Goal: Find specific page/section: Find specific page/section

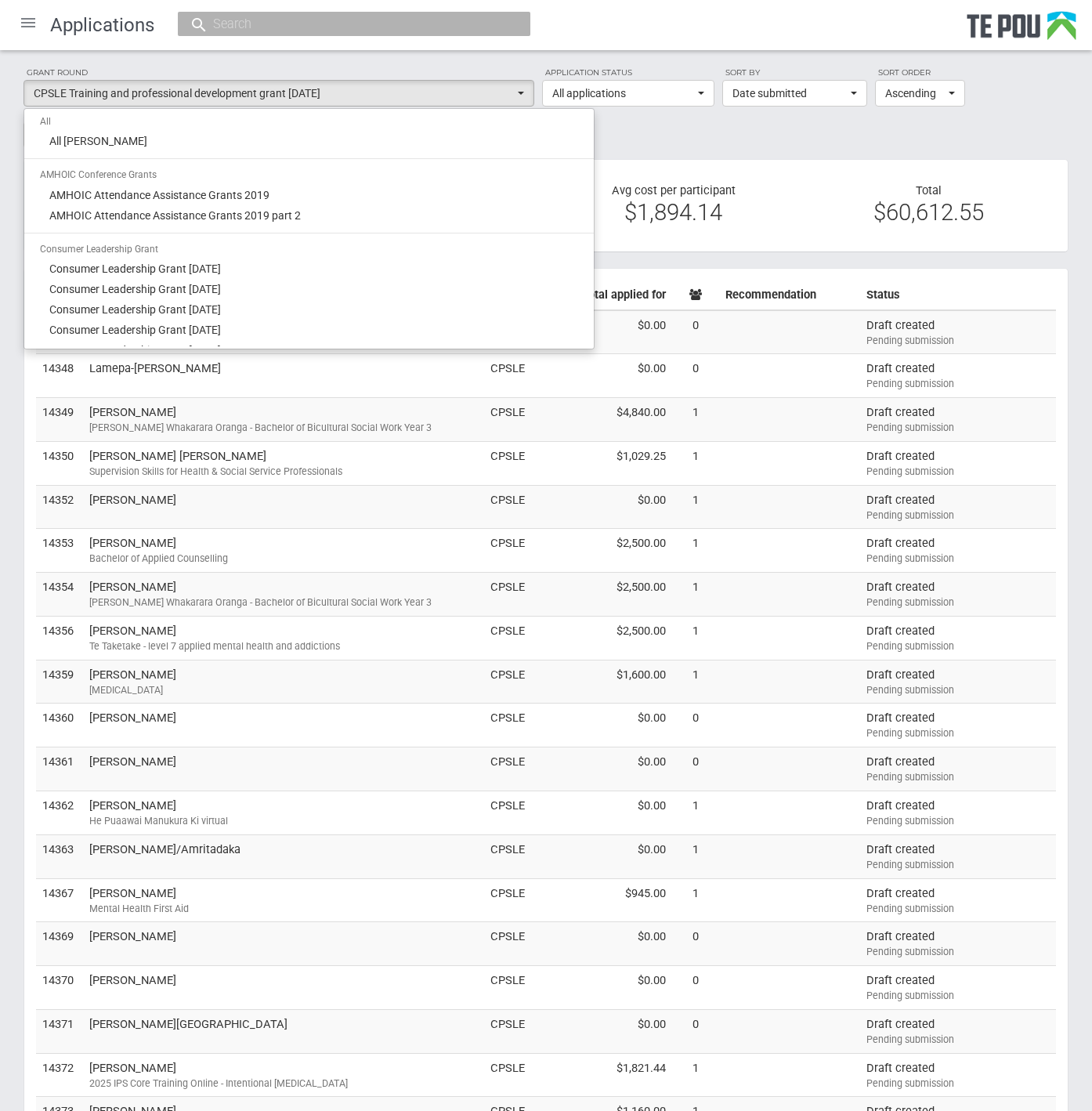
select select "all"
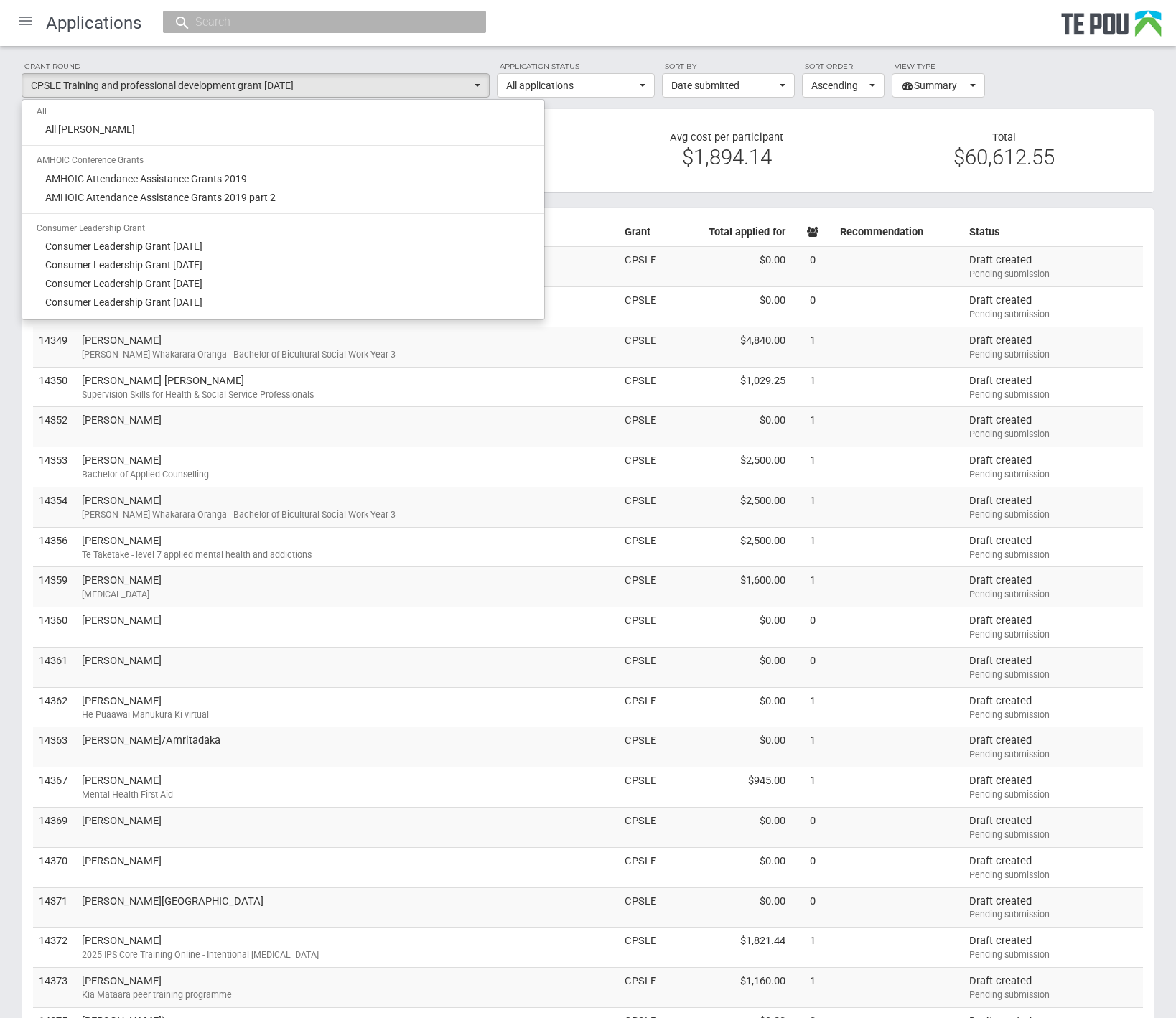
select select "all"
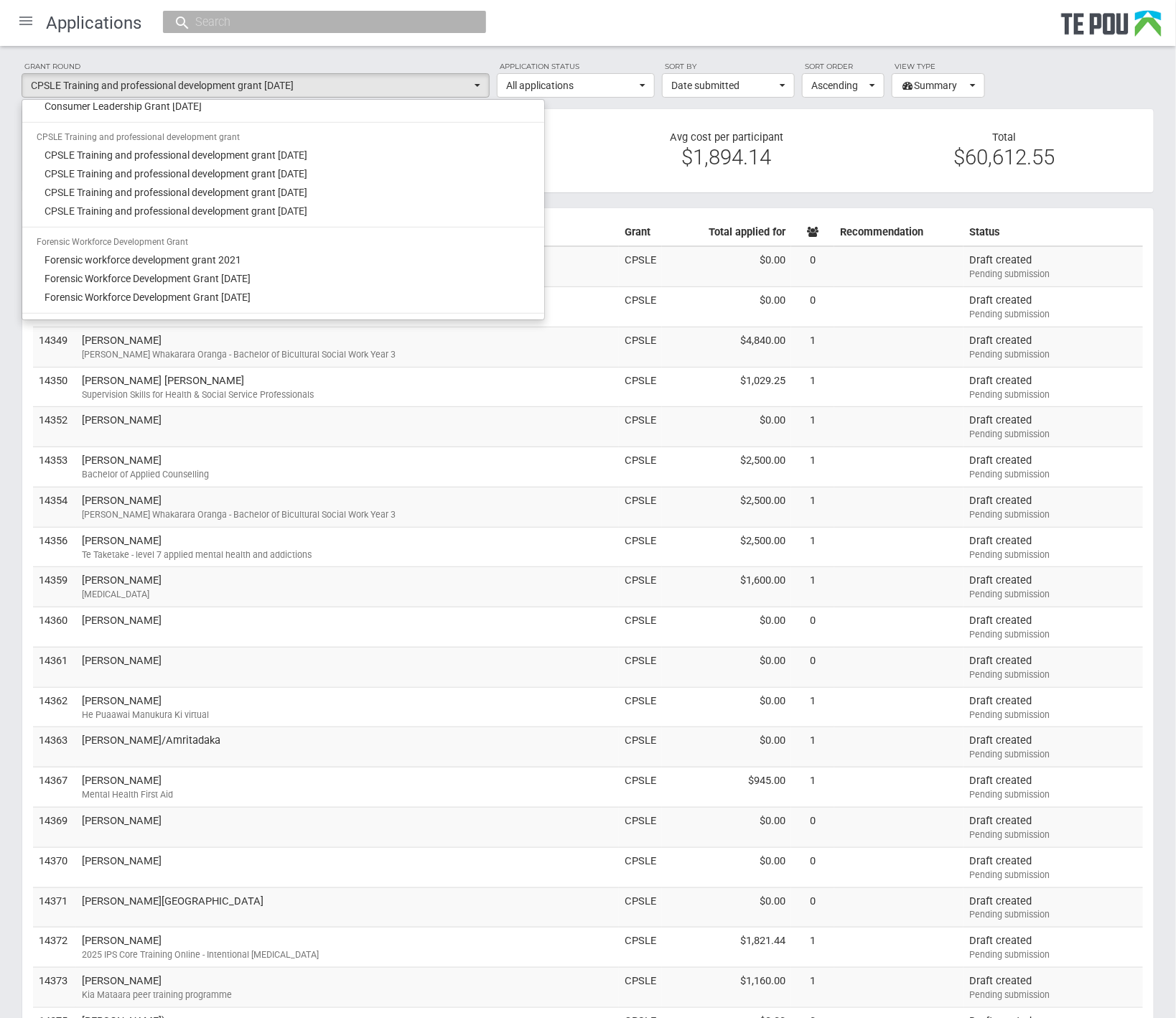
click at [598, 44] on div "Applications" at bounding box center [588, 23] width 1176 height 46
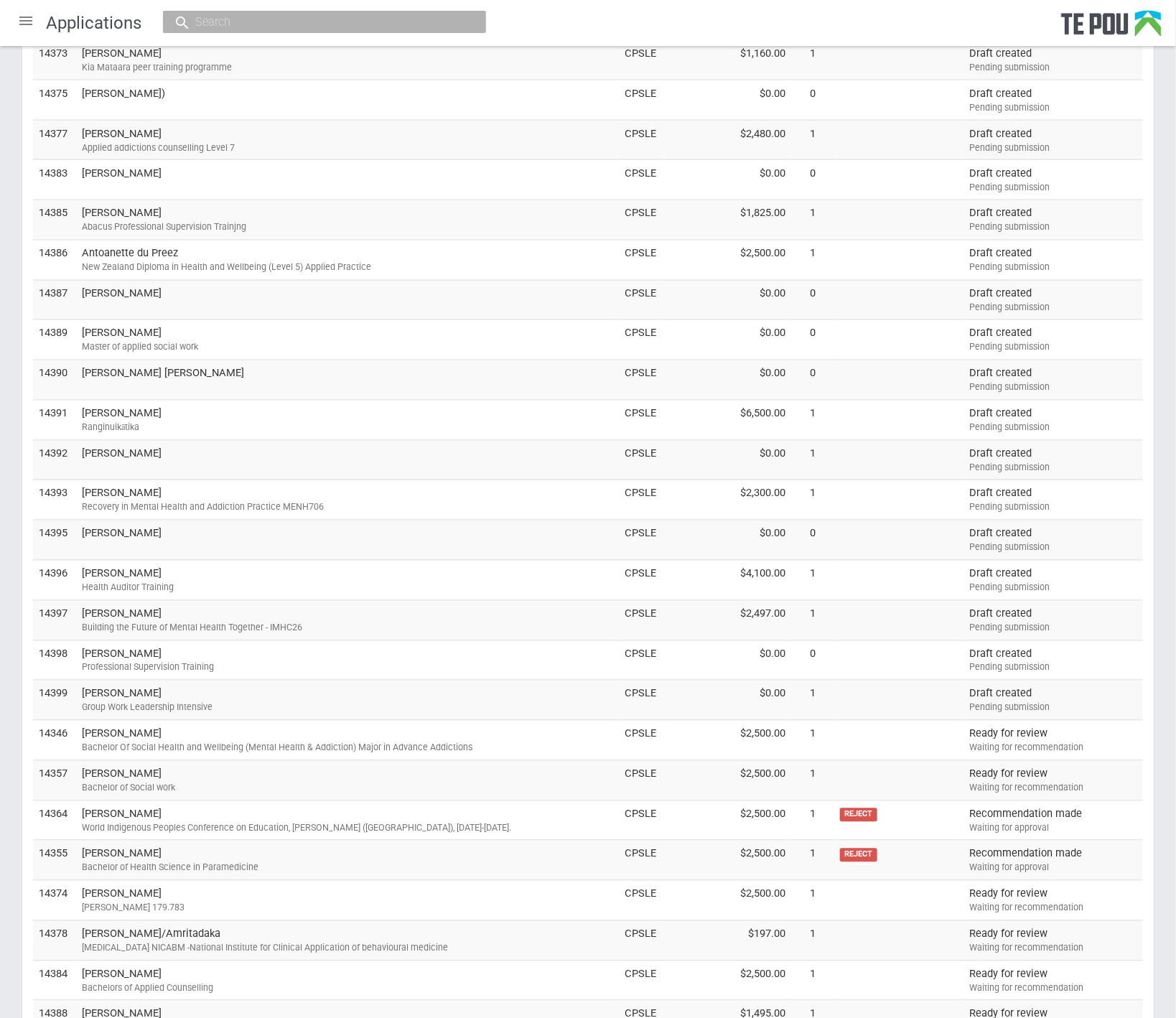
scroll to position [1149, 0]
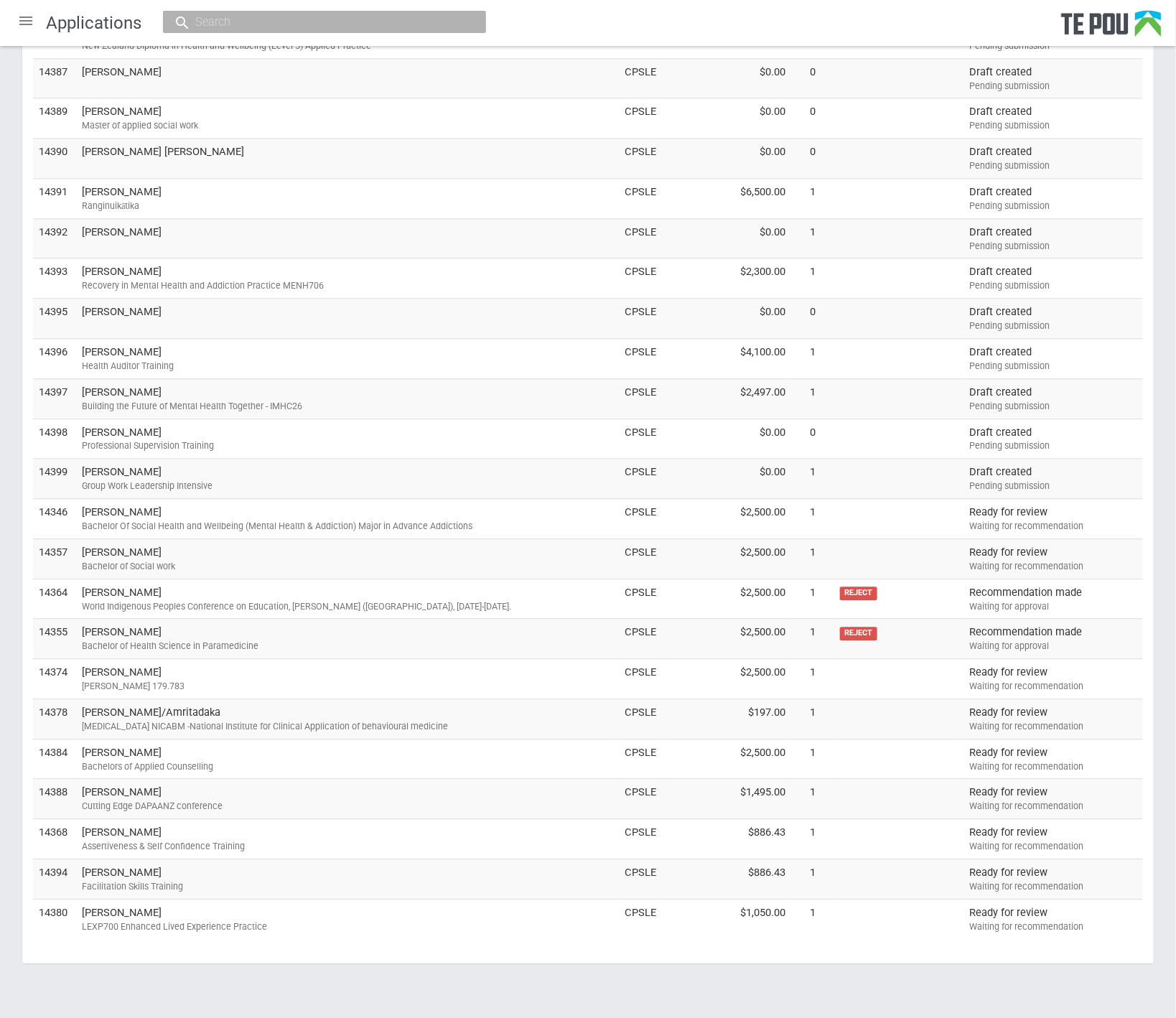
click at [256, 27] on input "text" at bounding box center [317, 21] width 252 height 15
paste input "arabella.pullon@gmail.com"
drag, startPoint x: 349, startPoint y: 21, endPoint x: 282, endPoint y: 21, distance: 67.0
click at [282, 21] on input "arabella.pullon@gmail.com" at bounding box center [317, 21] width 252 height 15
drag, startPoint x: 237, startPoint y: 23, endPoint x: 443, endPoint y: 23, distance: 206.0
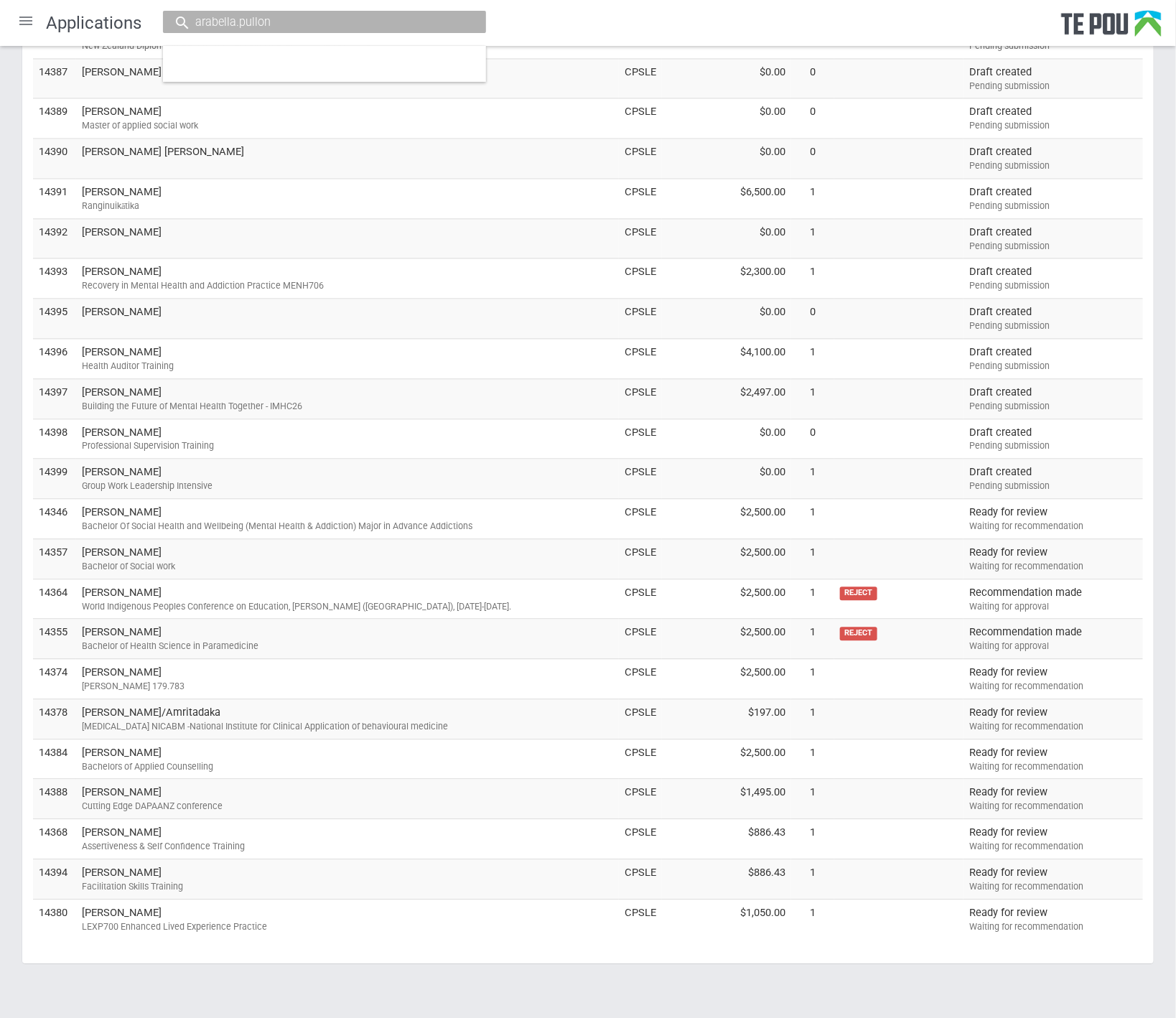
click at [443, 23] on input "arabella.pullon" at bounding box center [317, 21] width 252 height 15
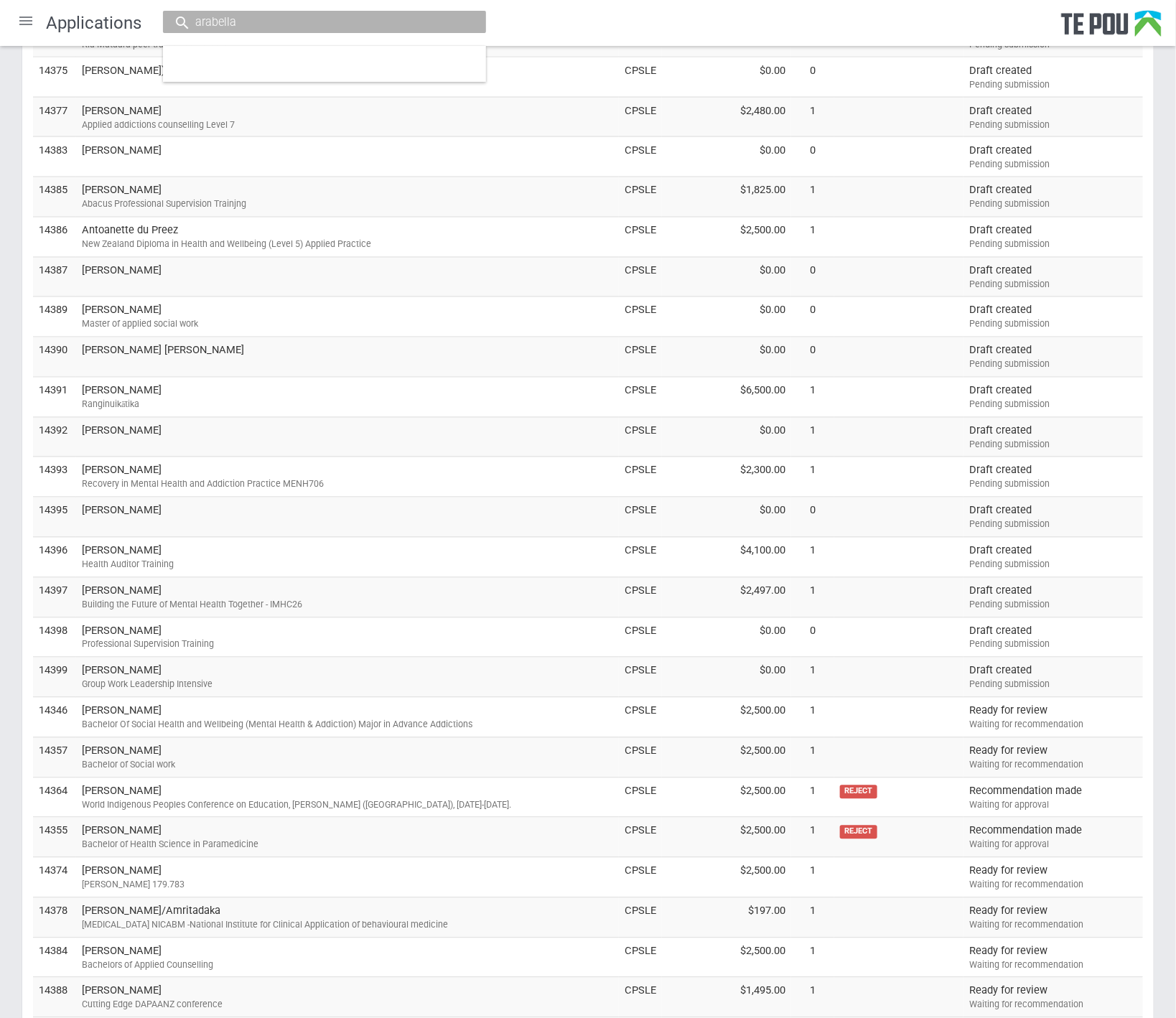
scroll to position [591, 0]
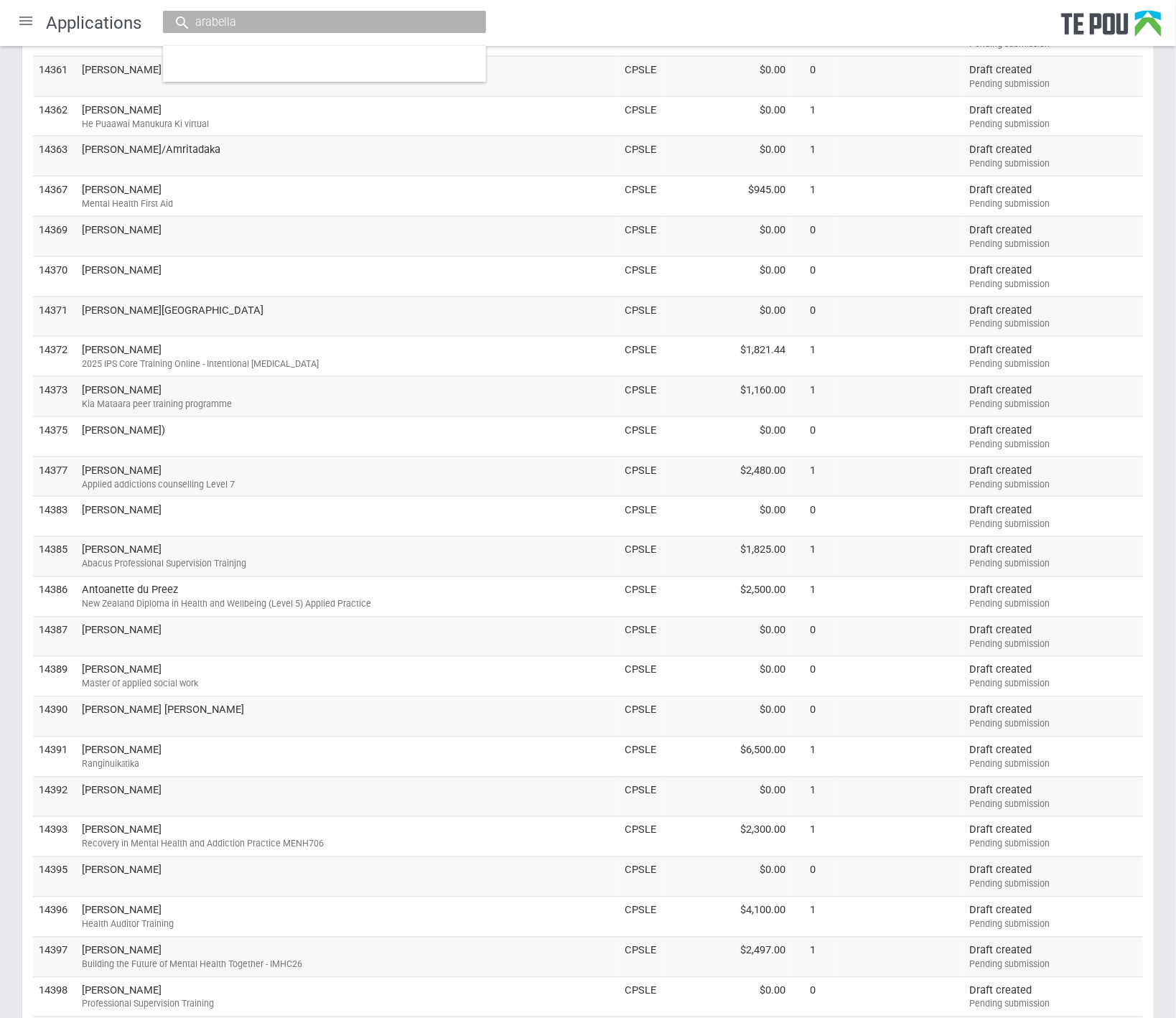
click at [193, 21] on input "arabella" at bounding box center [317, 21] width 252 height 15
type input "arabella"
click at [535, 29] on div "Applications arabella" at bounding box center [588, 23] width 1176 height 46
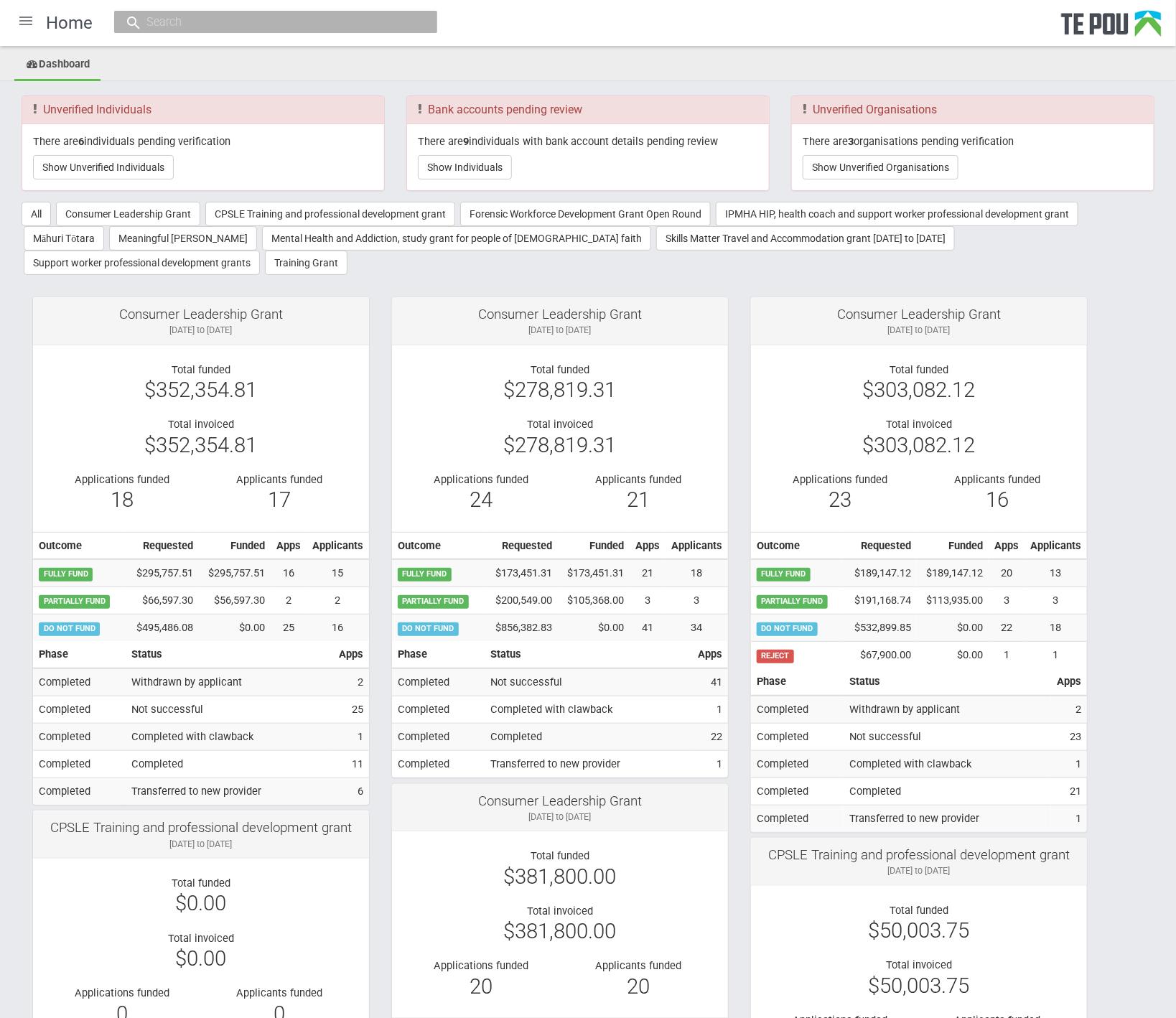
click at [280, 31] on div at bounding box center [275, 21] width 323 height 22
click at [277, 27] on input "text" at bounding box center [267, 21] width 252 height 15
click at [489, 168] on button "Show Individuals" at bounding box center [465, 167] width 94 height 24
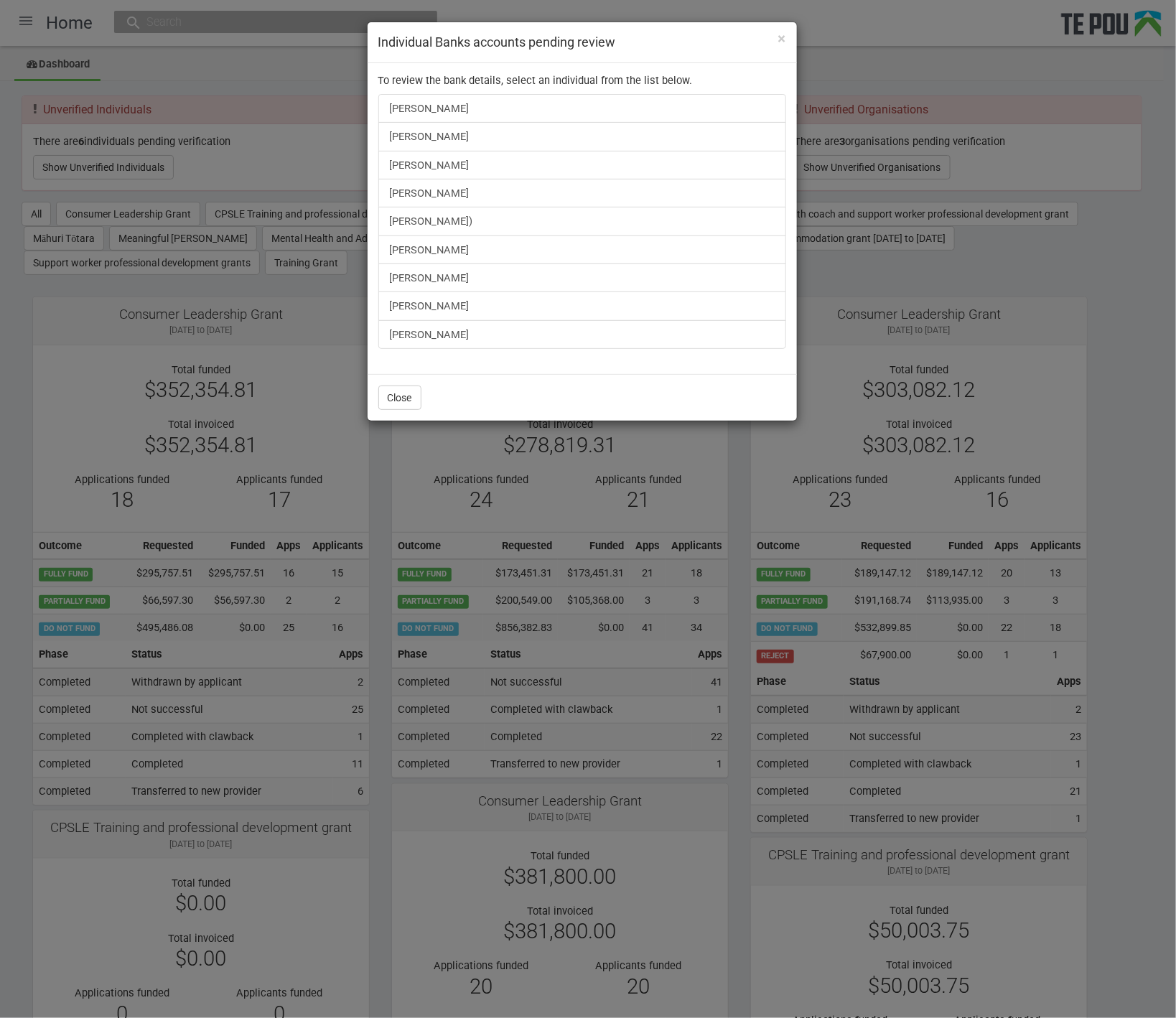
click at [940, 78] on div "× Individual Banks accounts pending review To review the bank details, select a…" at bounding box center [588, 509] width 1176 height 1018
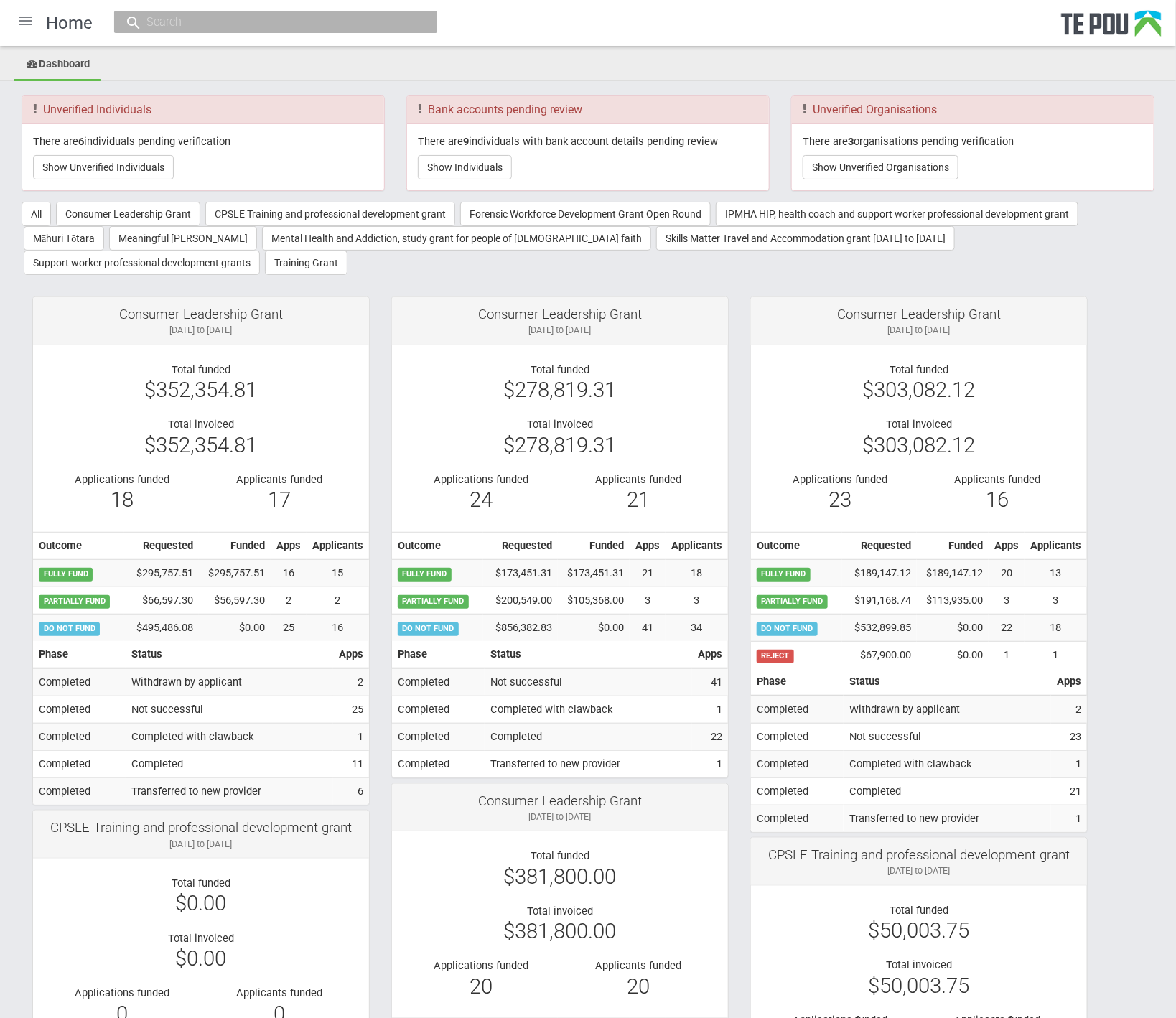
click at [242, 20] on input "text" at bounding box center [267, 21] width 252 height 15
paste input "arabella.pullon@gmail.com"
type input "arabella.pullon@gmail.com"
click at [270, 65] on span "arabella.pullon@gmail.com" at bounding box center [290, 66] width 149 height 11
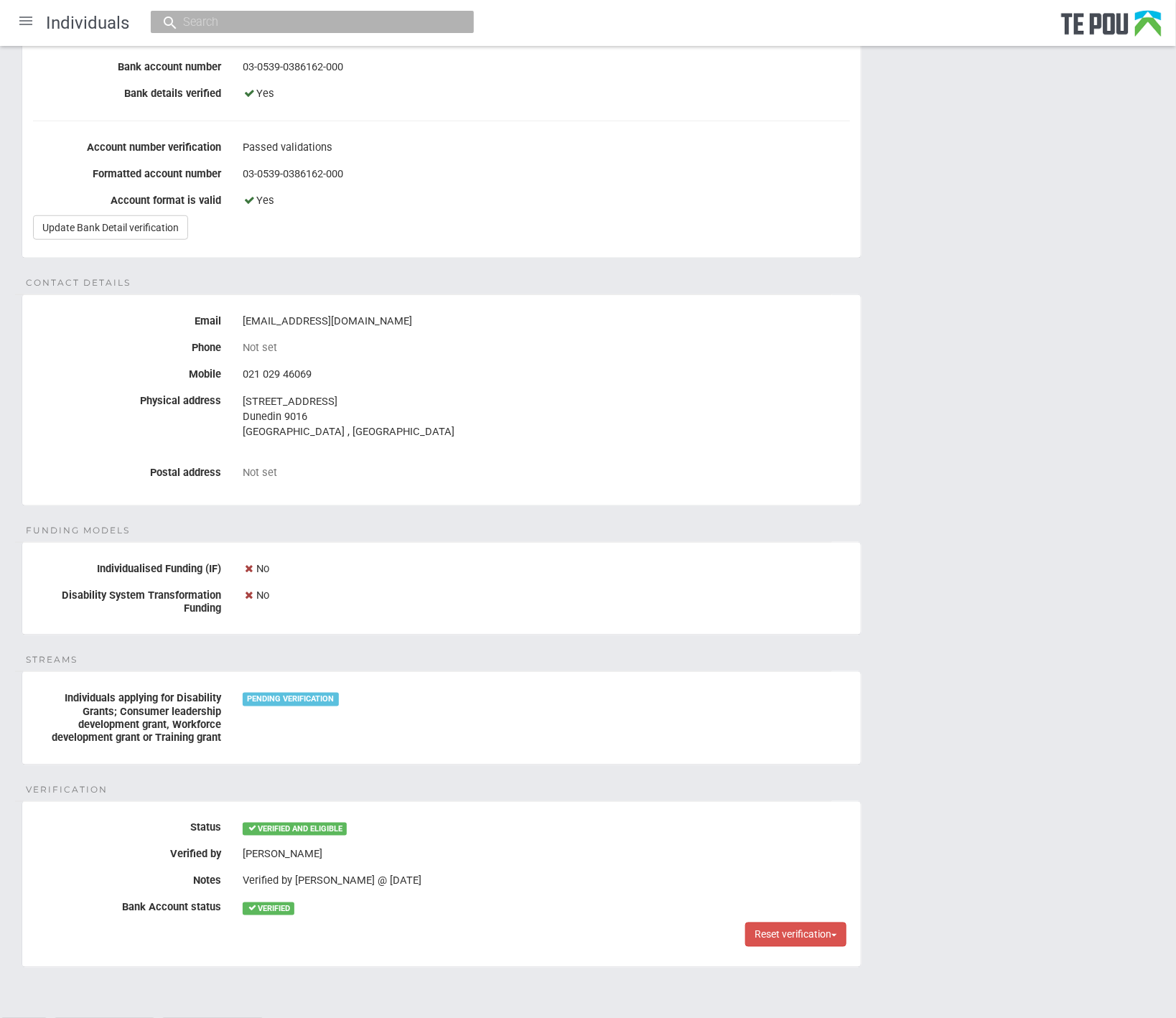
scroll to position [385, 0]
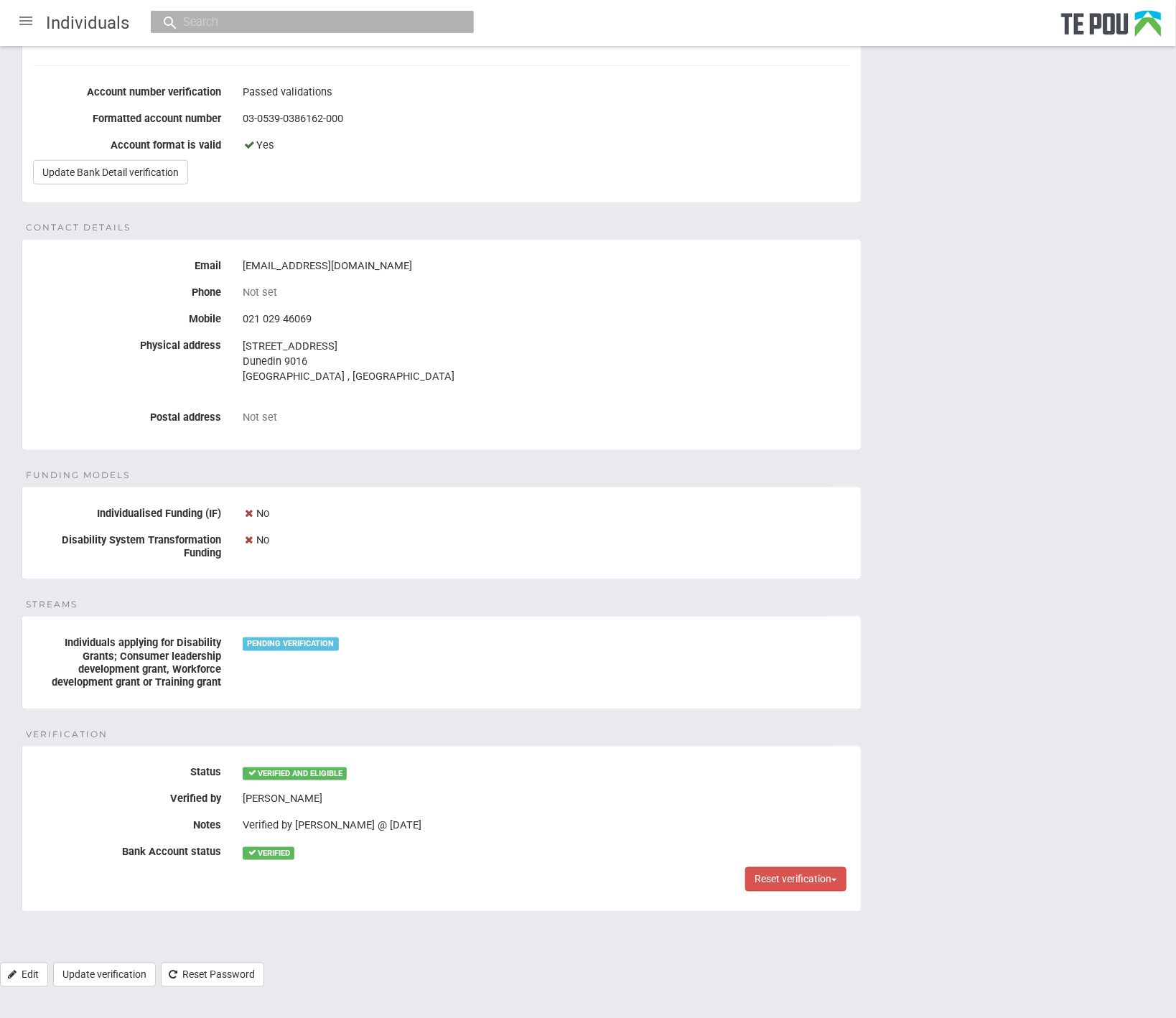
click at [594, 602] on div "Personal details Name [PERSON_NAME] Date of birth [DEMOGRAPHIC_DATA] Occupation…" at bounding box center [588, 366] width 1176 height 1193
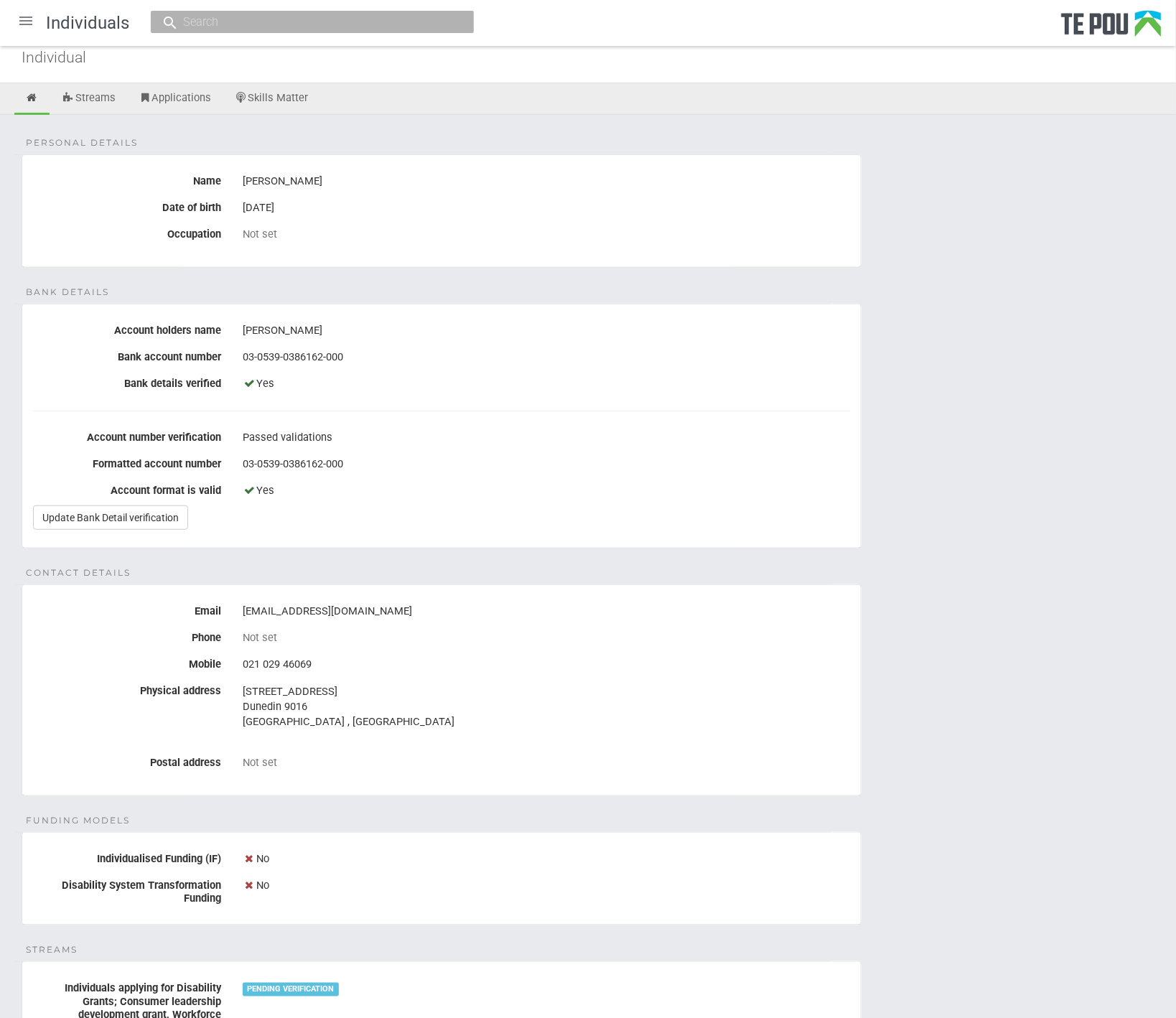
scroll to position [0, 0]
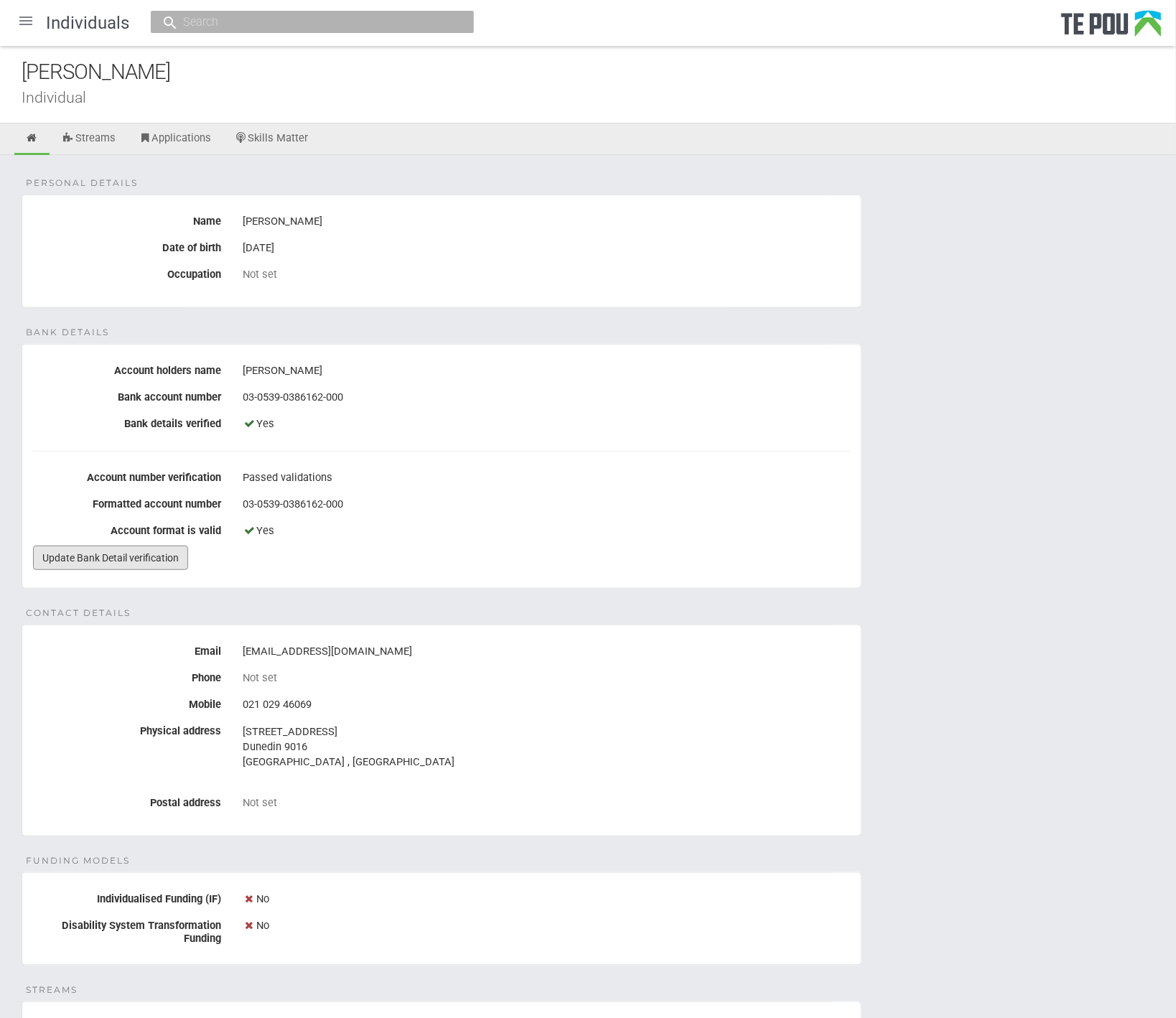
click at [144, 562] on link "Update Bank Detail verification" at bounding box center [111, 557] width 155 height 24
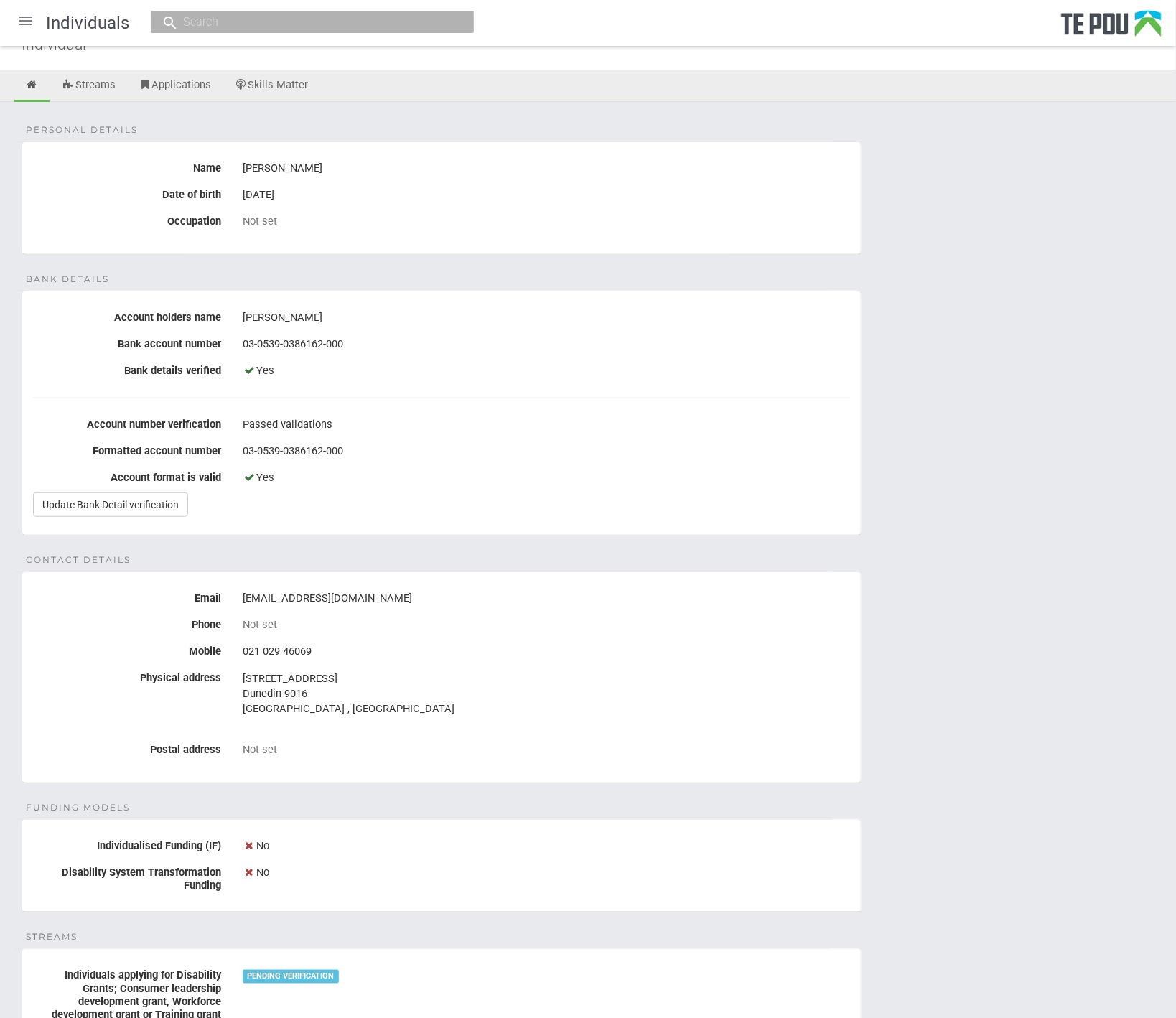
scroll to position [385, 0]
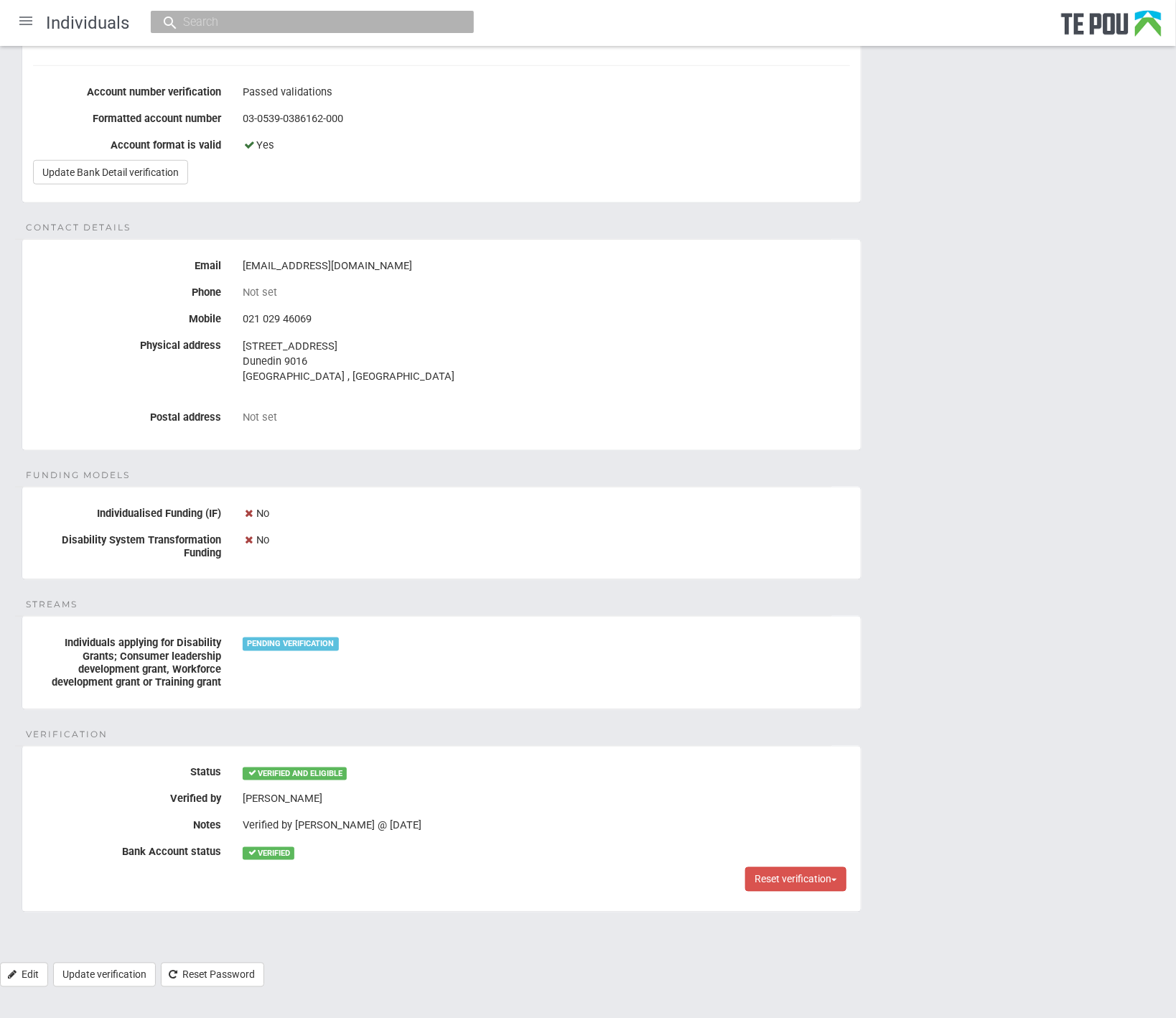
click at [910, 745] on div "Personal details Name Bella Pullon Date of birth 27 Feb 1997 Occupation Not set…" at bounding box center [588, 366] width 1176 height 1193
click at [877, 729] on div "Personal details Name Bella Pullon Date of birth 27 Feb 1997 Occupation Not set…" at bounding box center [588, 366] width 1176 height 1193
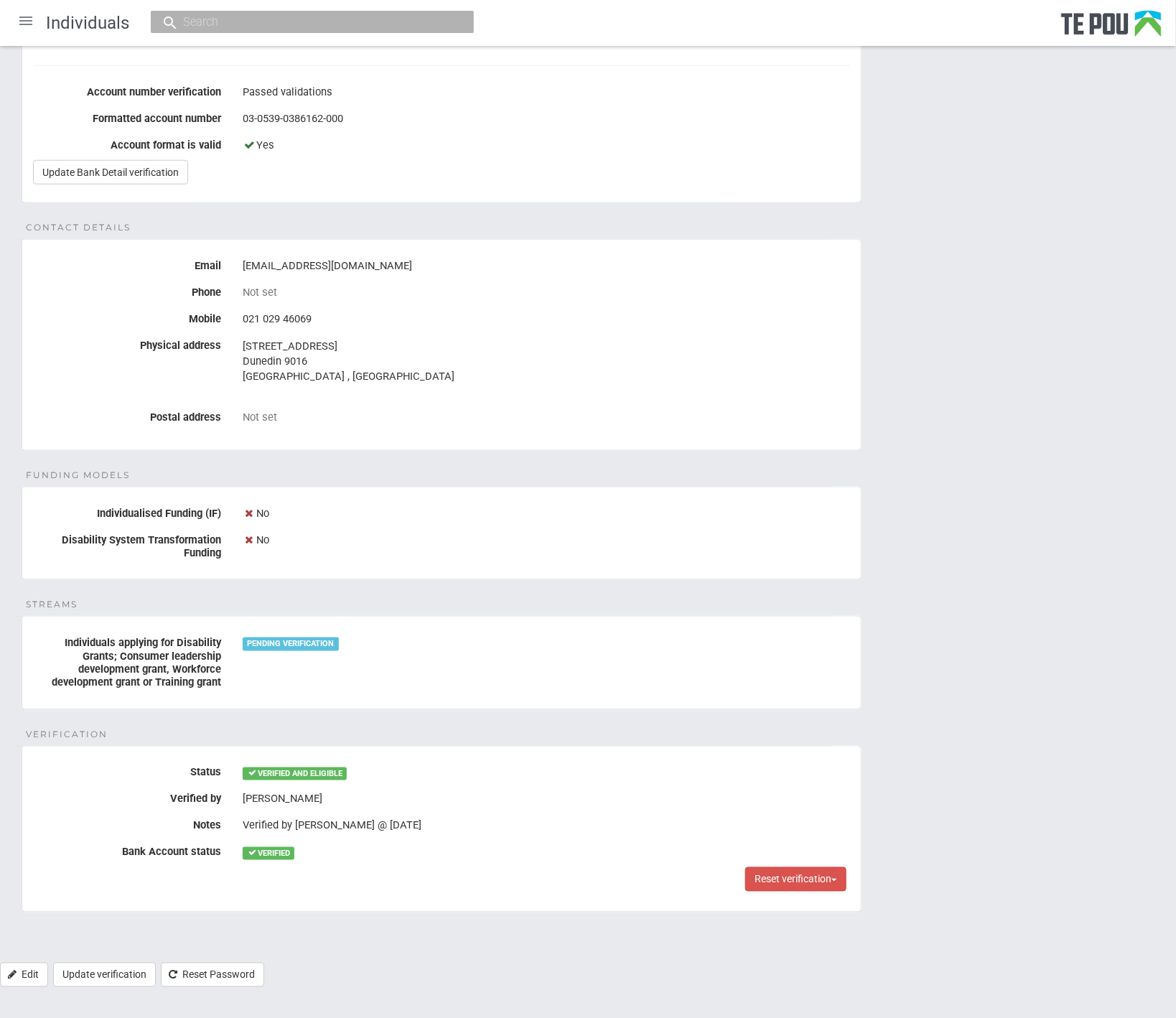
click at [877, 729] on div "Personal details Name Bella Pullon Date of birth 27 Feb 1997 Occupation Not set…" at bounding box center [588, 366] width 1176 height 1193
click at [687, 687] on fieldset "Streams Individuals applying for Disability Grants; Consumer leadership develop…" at bounding box center [441, 662] width 840 height 94
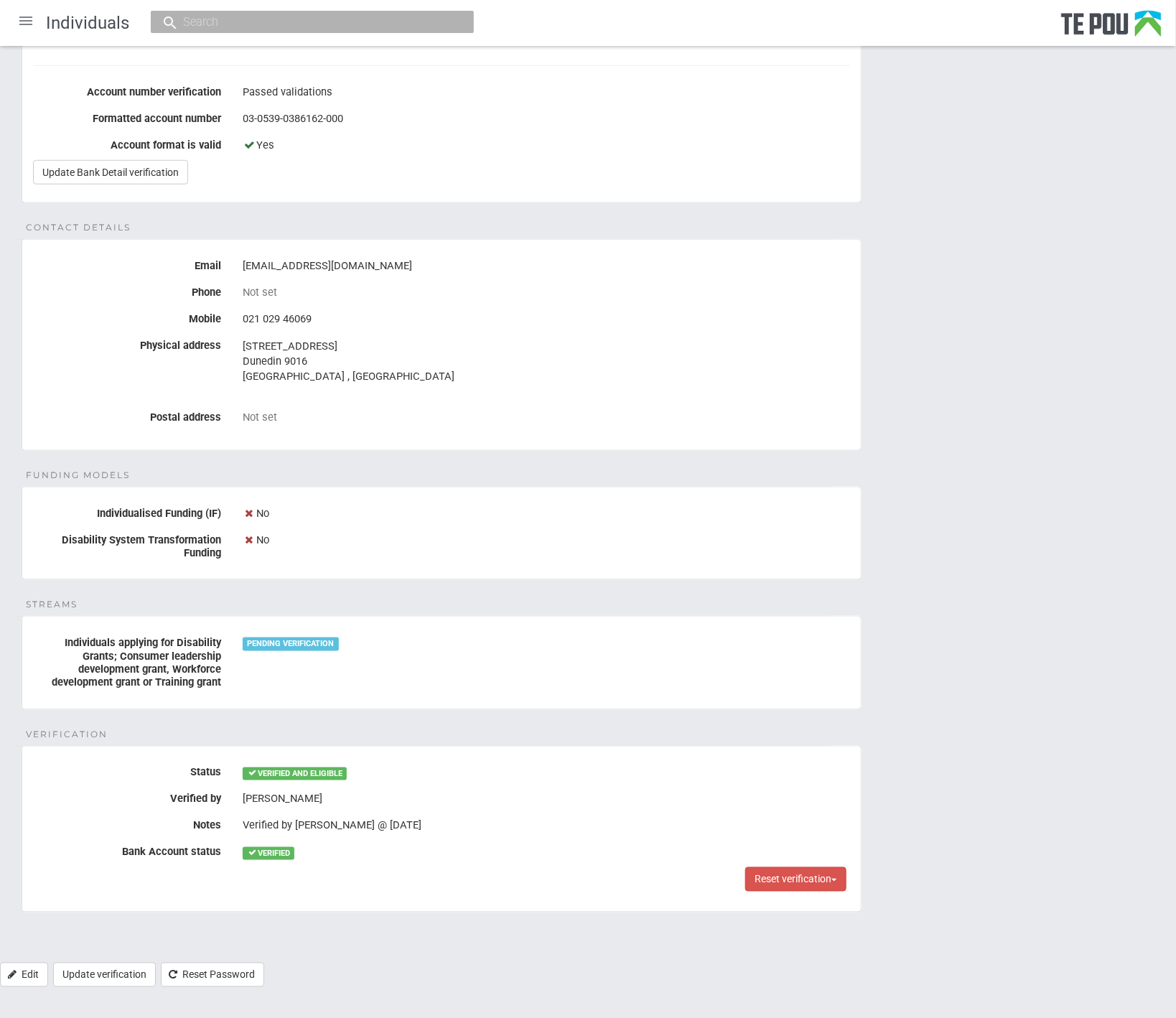
drag, startPoint x: 687, startPoint y: 687, endPoint x: 697, endPoint y: 721, distance: 35.4
click at [697, 721] on div "Personal details Name Bella Pullon Date of birth 27 Feb 1997 Occupation Not set…" at bounding box center [588, 366] width 1176 height 1193
click at [703, 735] on div "Personal details Name Bella Pullon Date of birth 27 Feb 1997 Occupation Not set…" at bounding box center [588, 366] width 1176 height 1193
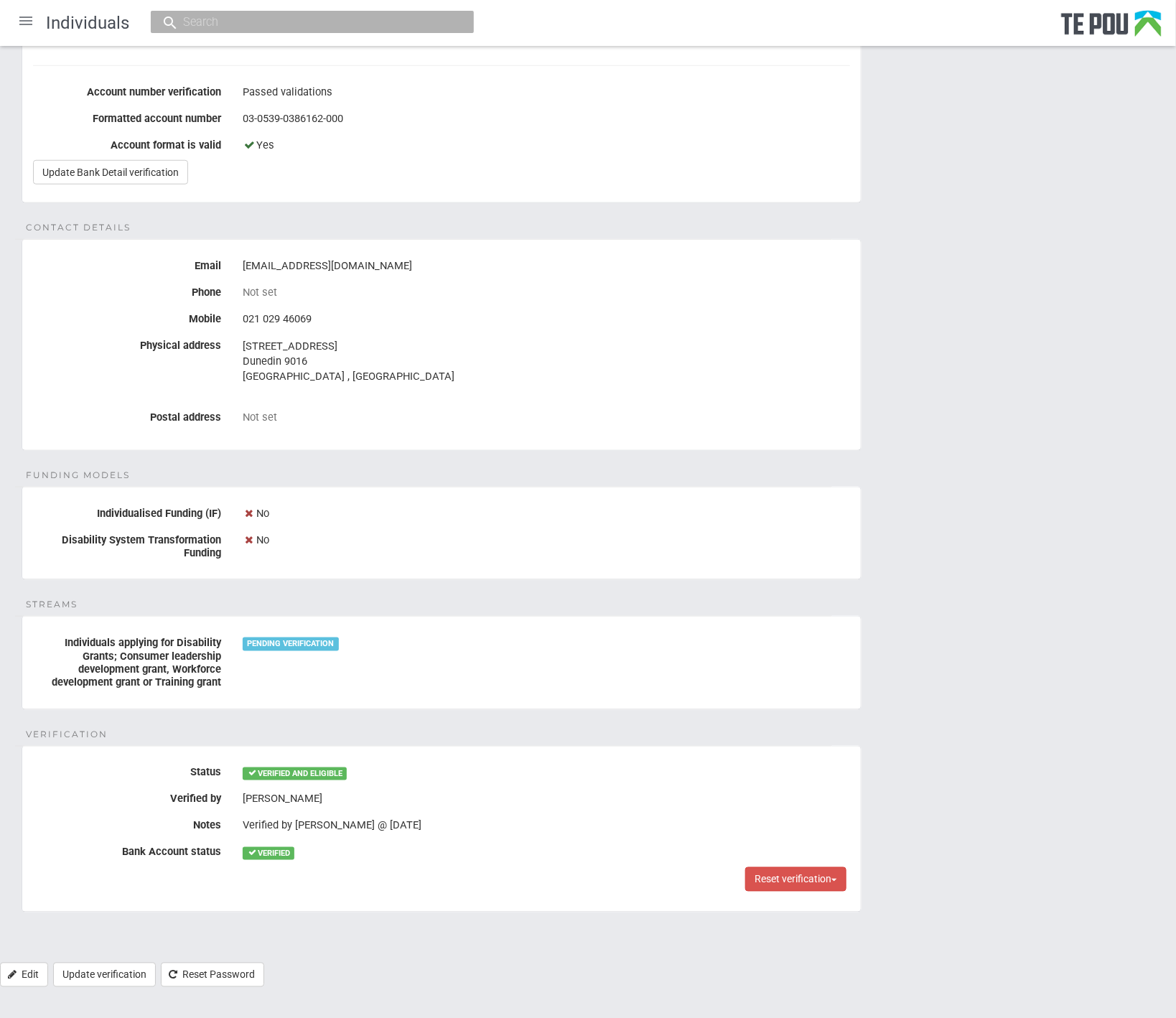
click at [295, 18] on input "text" at bounding box center [304, 21] width 252 height 15
paste input "Nikayla@healthaction.org.nz"
type input "Nikayla@healthaction.org.nz"
drag, startPoint x: 295, startPoint y: 55, endPoint x: 293, endPoint y: 68, distance: 13.2
click at [293, 68] on span "nikayla@healthaction.org.nz" at bounding box center [325, 66] width 149 height 11
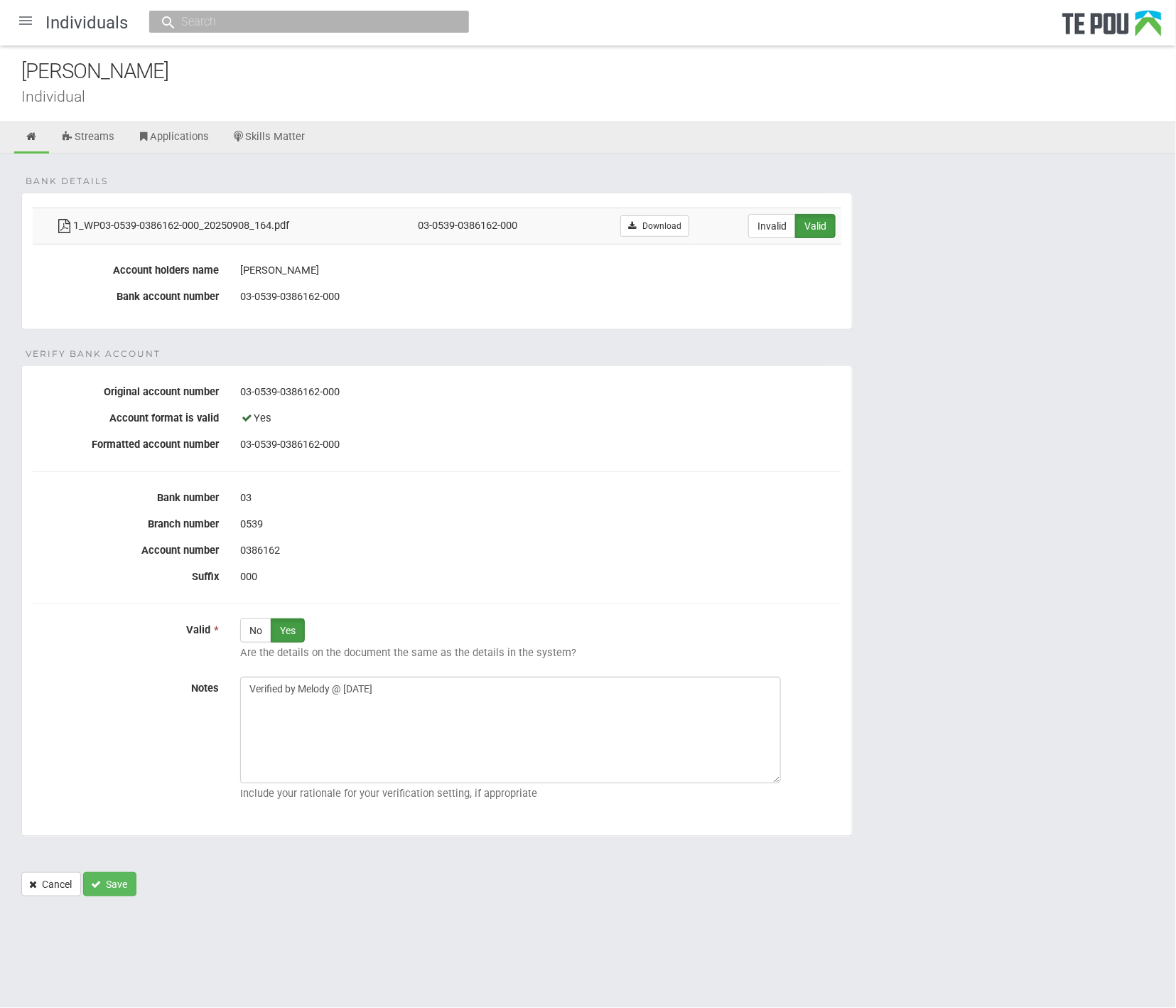
click at [952, 583] on form "Bank details 1_WP03-0539-0386162-000_20250908_164.pdf 03-0539-0386162-000 Downl…" at bounding box center [588, 544] width 1134 height 703
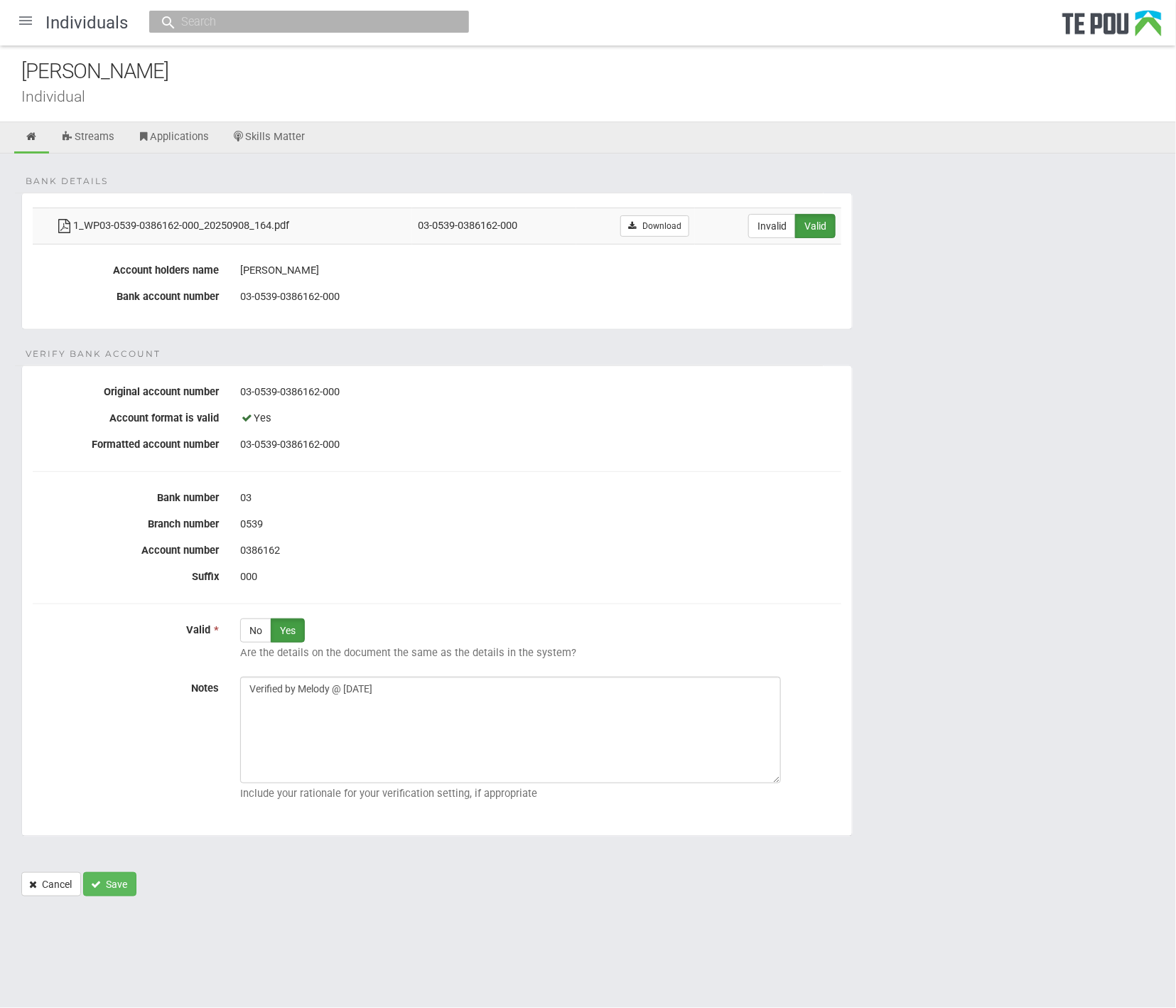
click at [952, 583] on form "Bank details 1_WP03-0539-0386162-000_20250908_164.pdf 03-0539-0386162-000 Downl…" at bounding box center [588, 544] width 1134 height 703
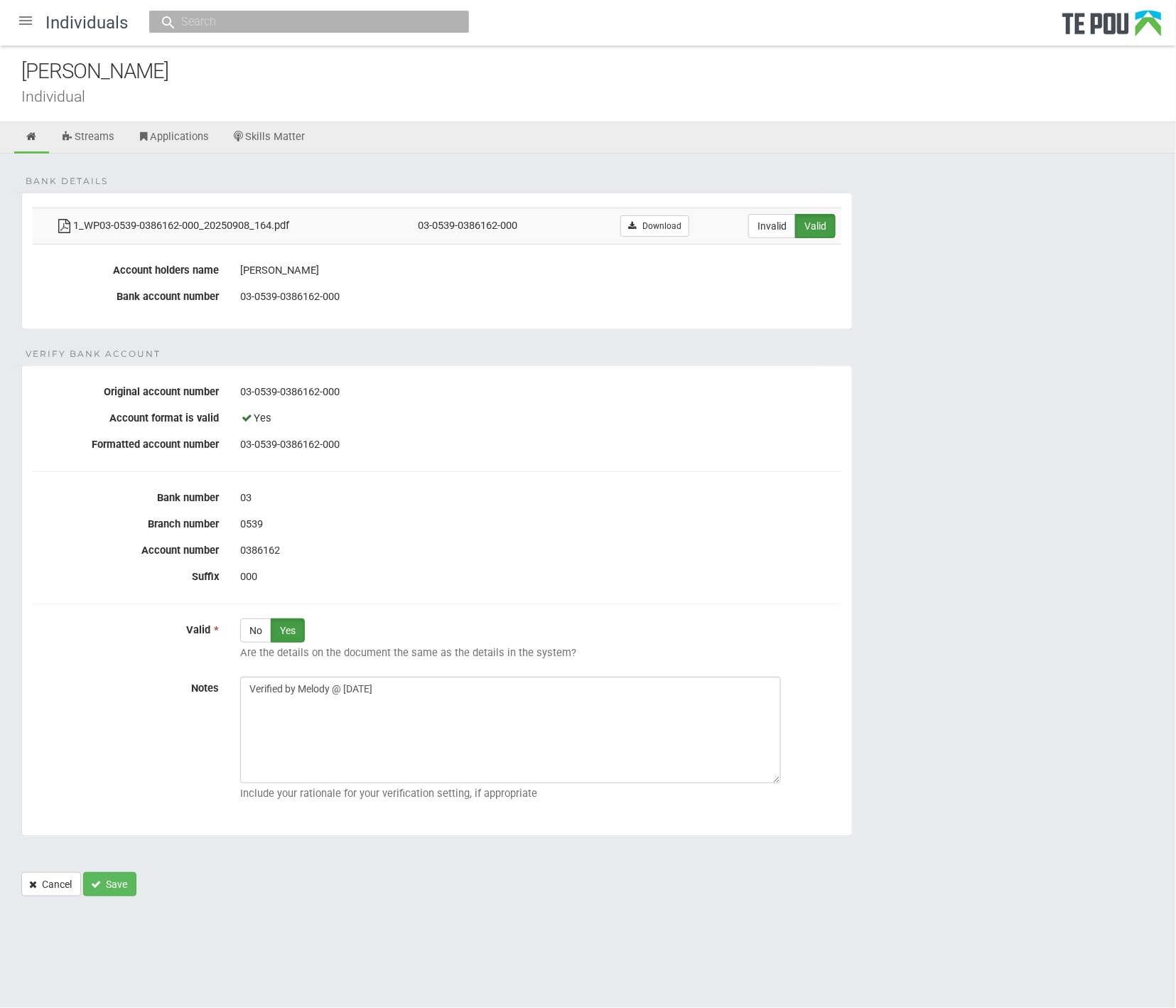
click at [952, 583] on form "Bank details 1_WP03-0539-0386162-000_20250908_164.pdf 03-0539-0386162-000 Downl…" at bounding box center [588, 544] width 1134 height 703
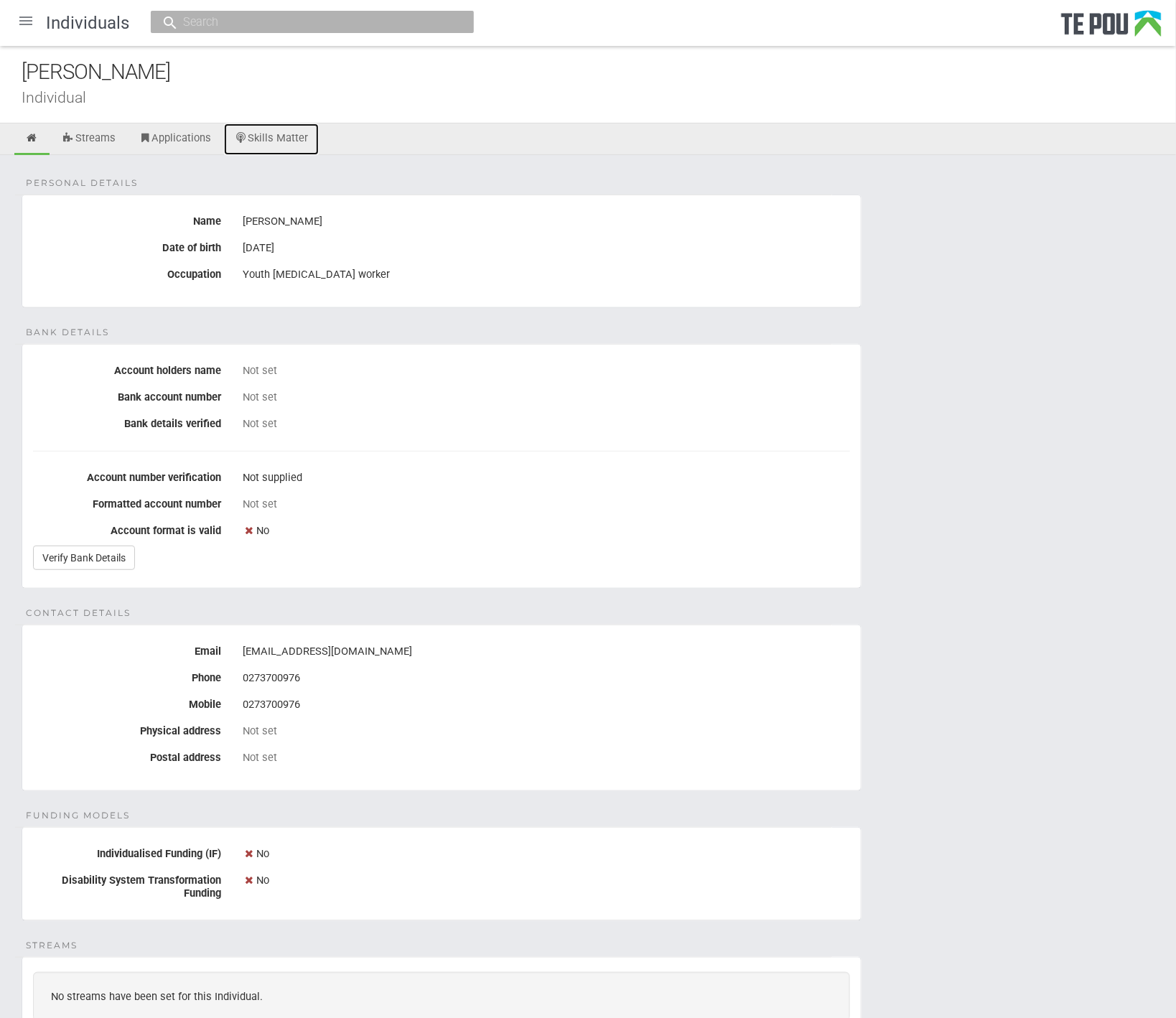
click at [280, 136] on link "Skills Matter" at bounding box center [271, 138] width 95 height 31
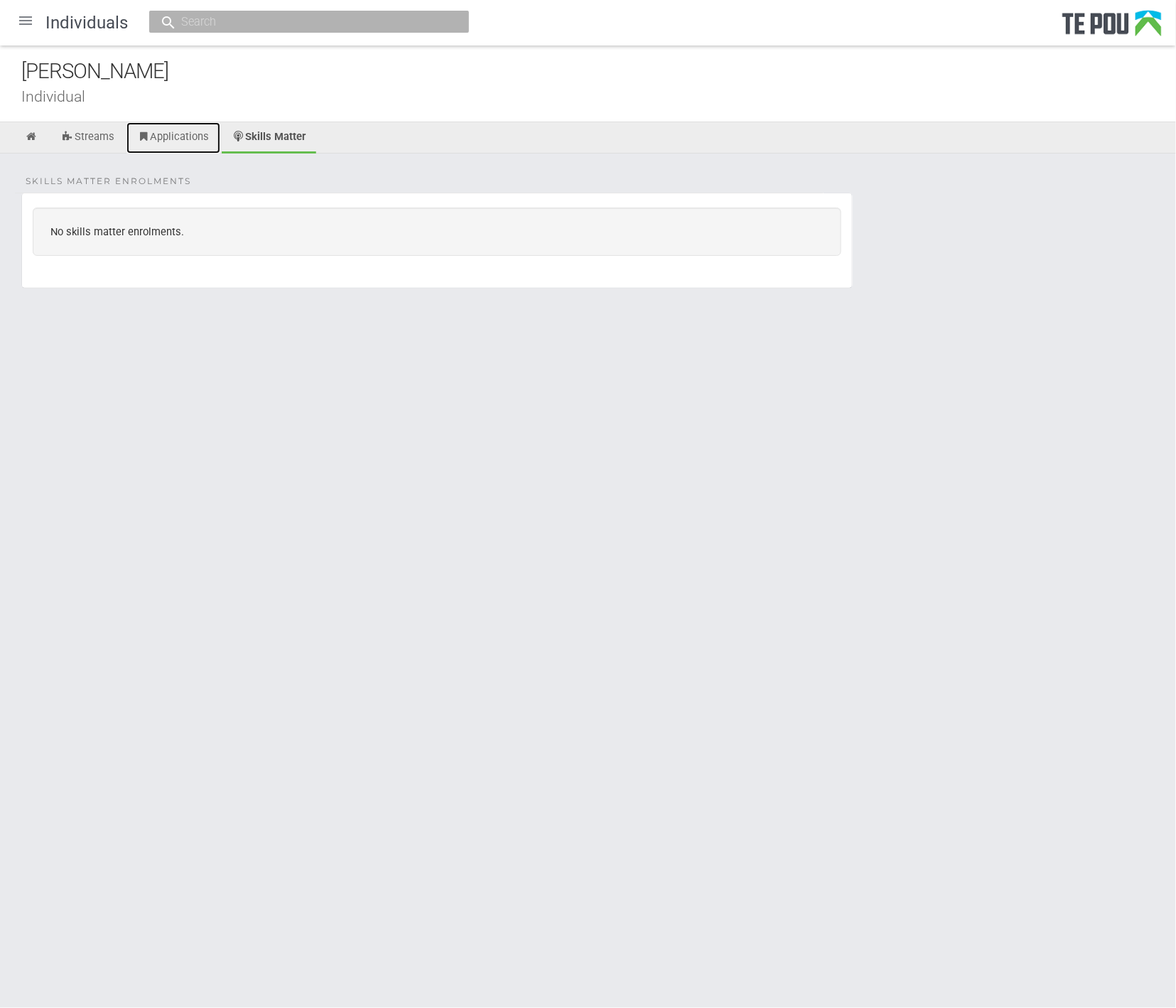
click at [205, 136] on link "Applications" at bounding box center [173, 137] width 94 height 31
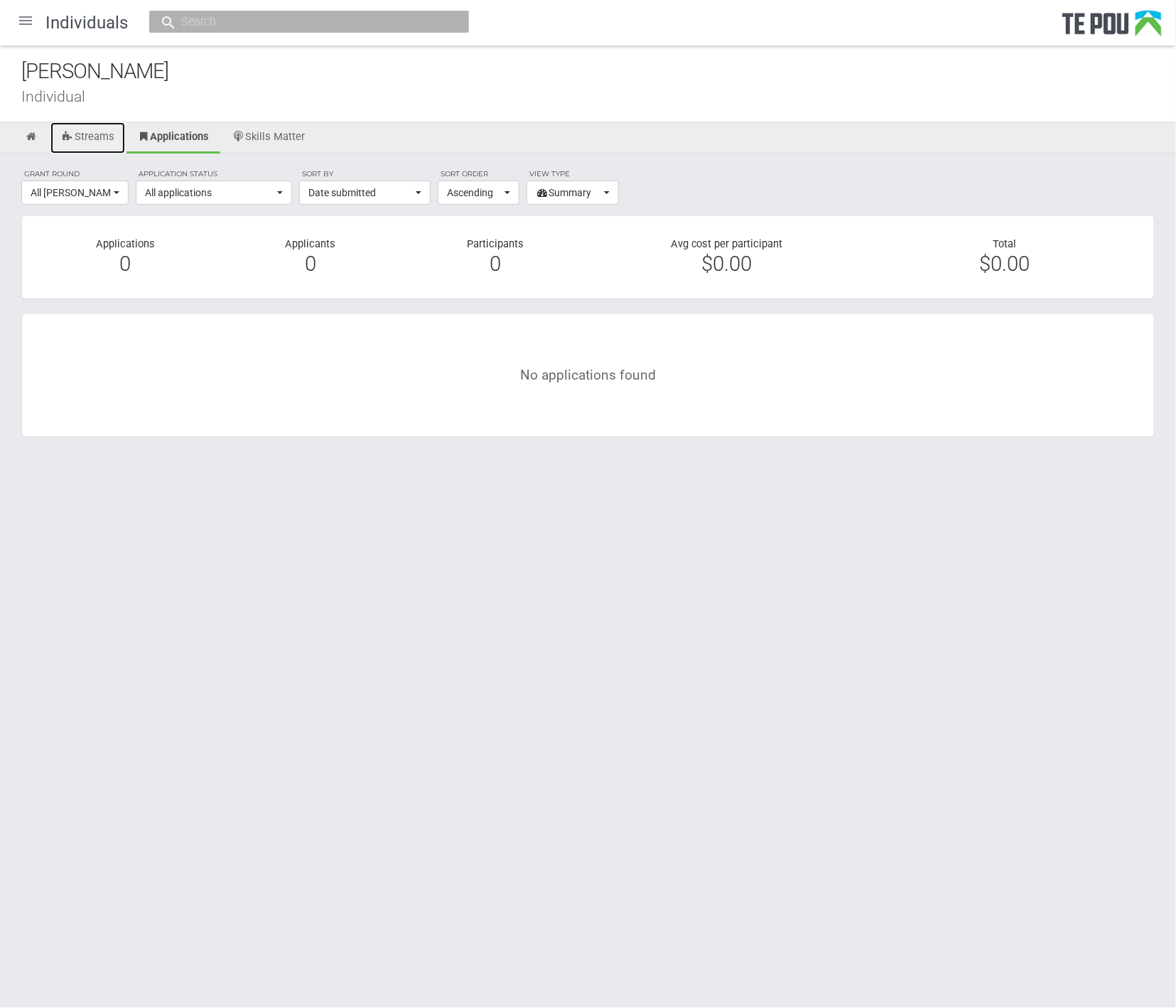
click at [96, 136] on link "Streams" at bounding box center [87, 137] width 75 height 31
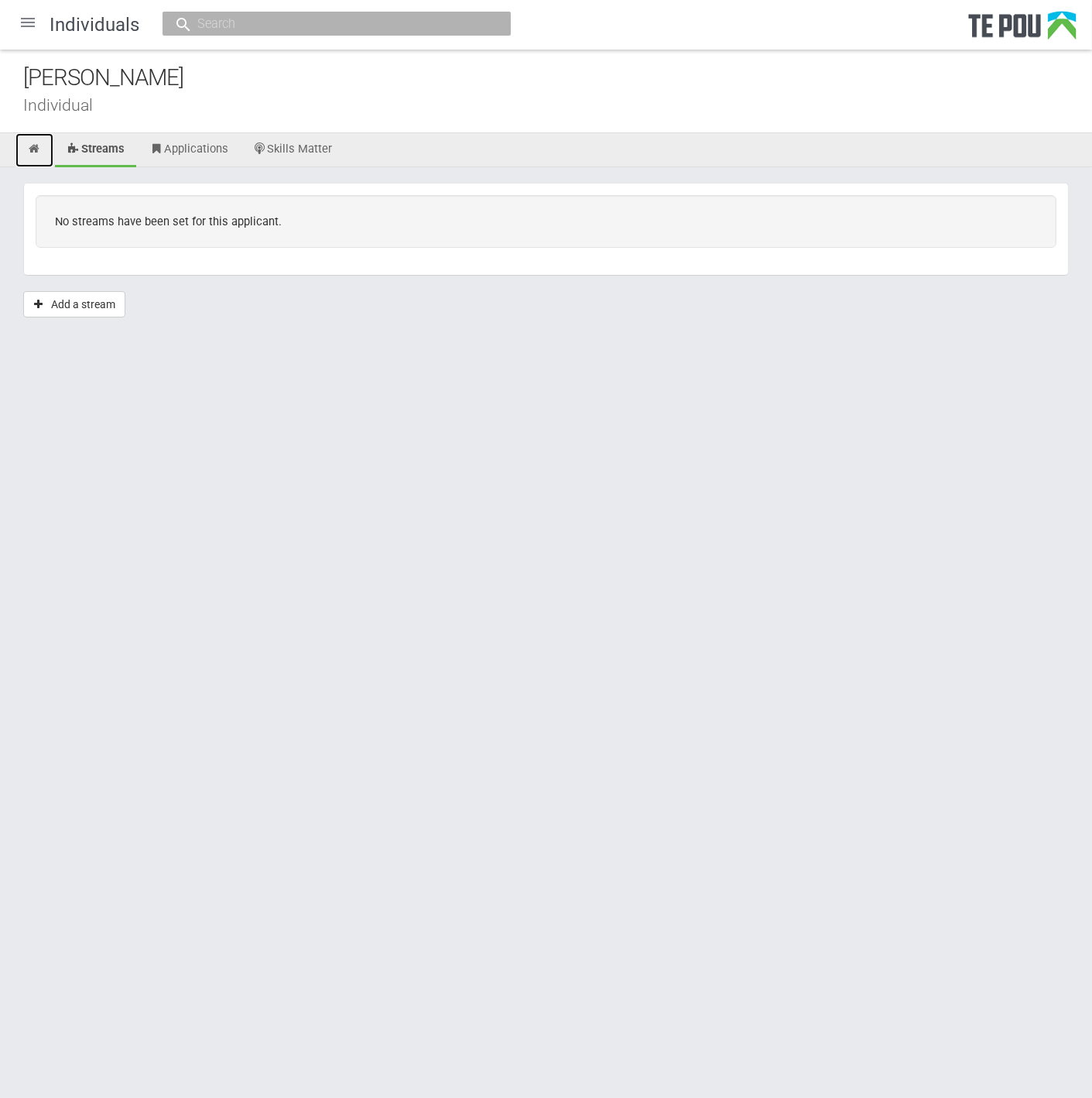
click at [37, 149] on icon at bounding box center [34, 149] width 14 height 12
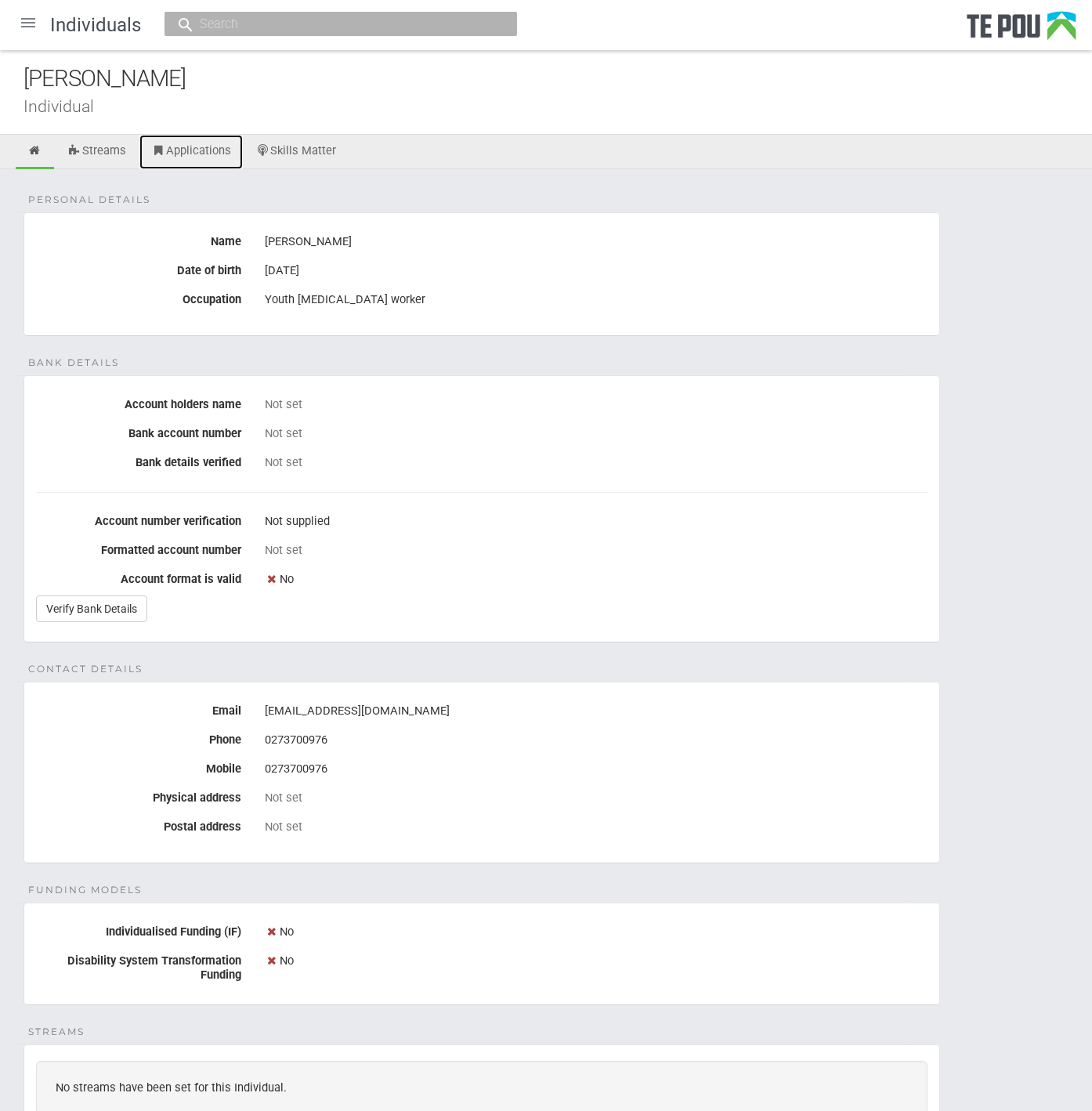
click at [147, 149] on link "Applications" at bounding box center [191, 151] width 103 height 34
